Goal: Navigation & Orientation: Find specific page/section

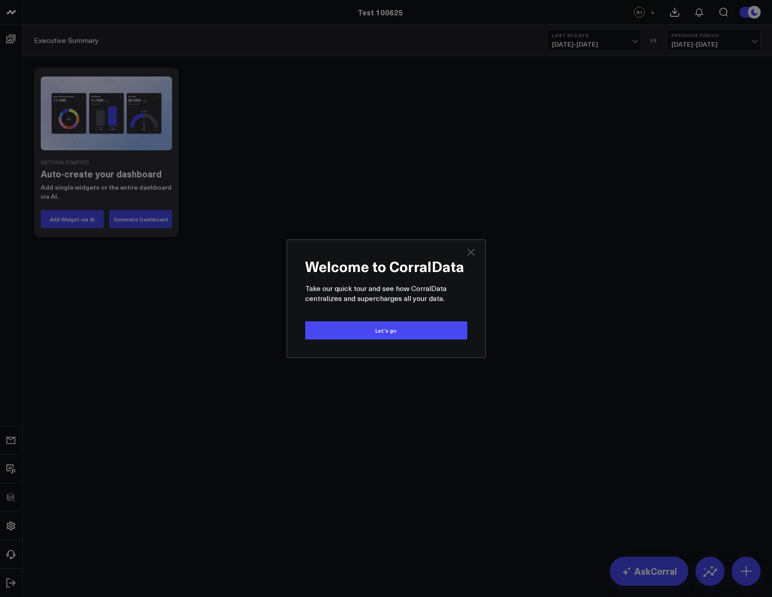
click at [465, 247] on icon "Close" at bounding box center [470, 252] width 11 height 11
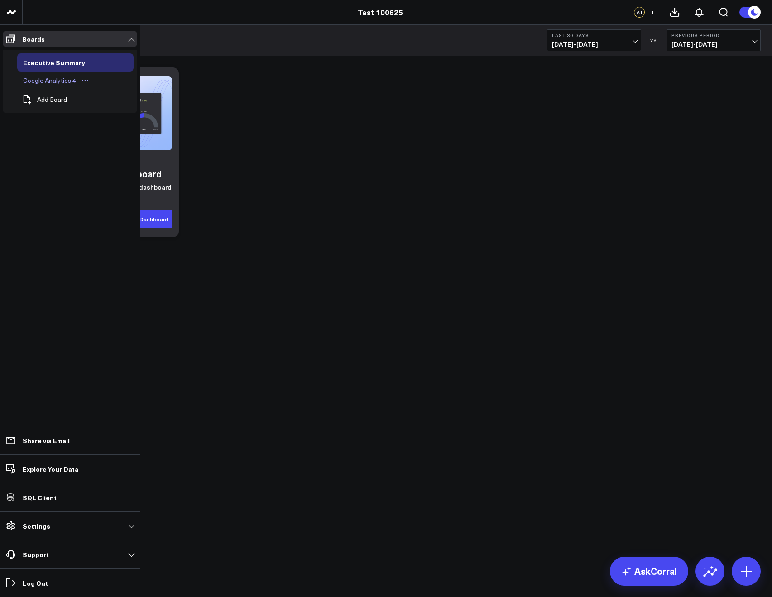
click at [43, 79] on div "Google Analytics 4" at bounding box center [49, 80] width 57 height 11
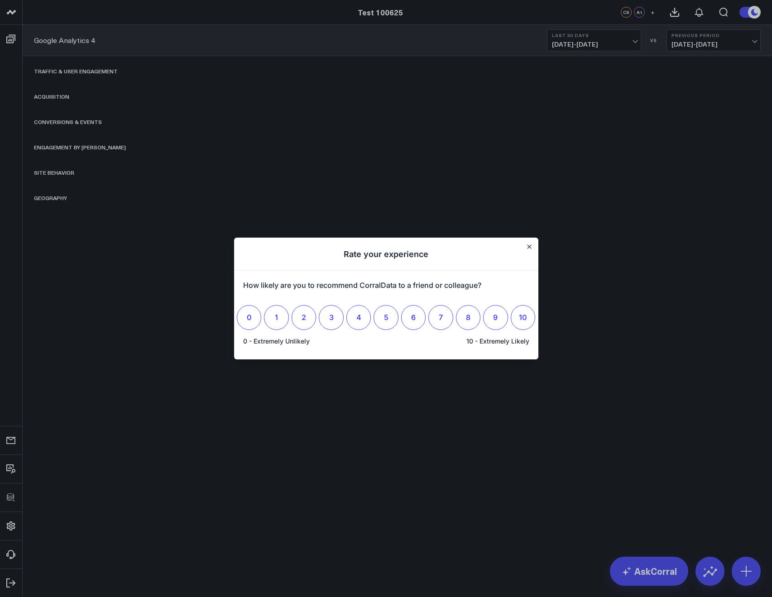
click at [526, 252] on h1 "Rate your experience" at bounding box center [386, 254] width 304 height 33
click at [528, 248] on icon "Close" at bounding box center [529, 247] width 4 height 4
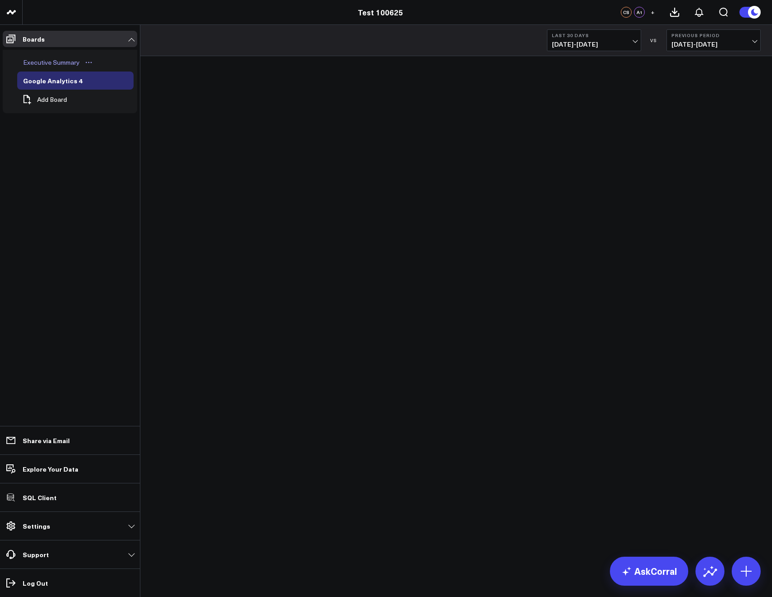
click at [38, 57] on div "Executive Summary" at bounding box center [51, 62] width 61 height 11
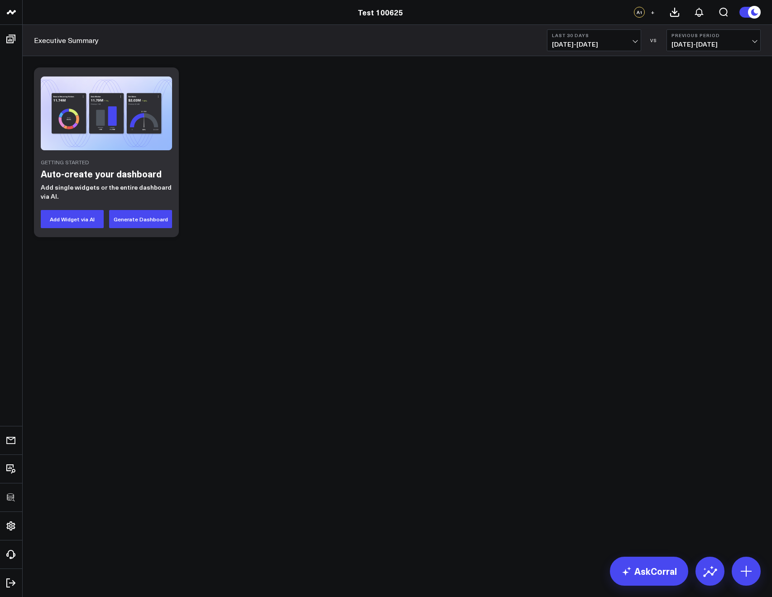
click at [279, 113] on div "Getting Started Auto-create your dashboard Add single widgets or the entire das…" at bounding box center [396, 152] width 735 height 179
